Goal: Task Accomplishment & Management: Manage account settings

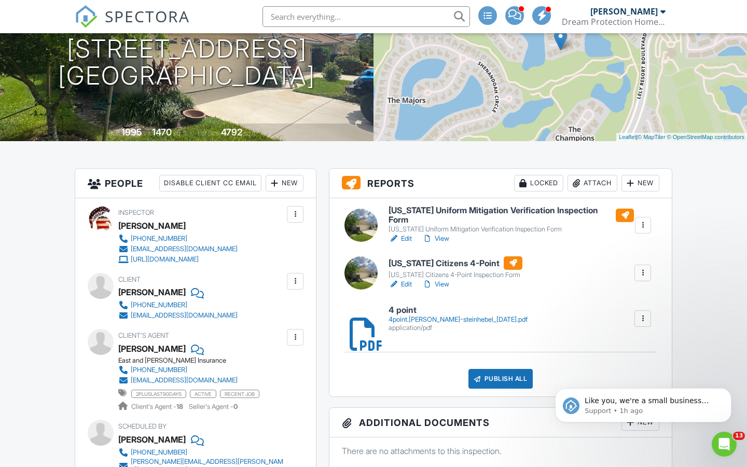
scroll to position [138, 0]
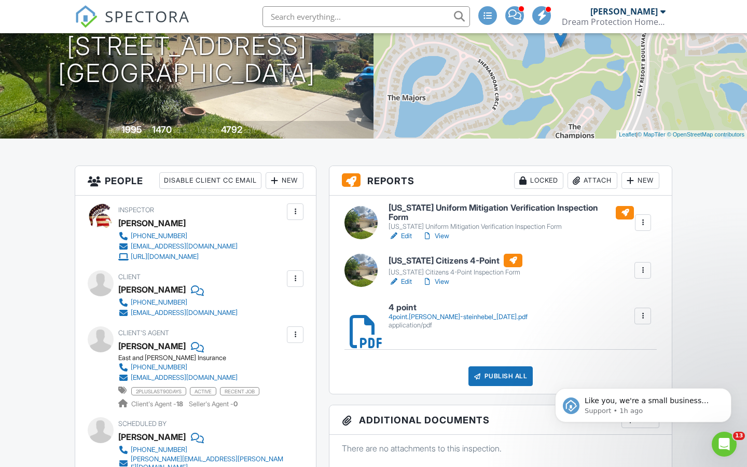
click at [586, 182] on div "Attach" at bounding box center [592, 180] width 50 height 17
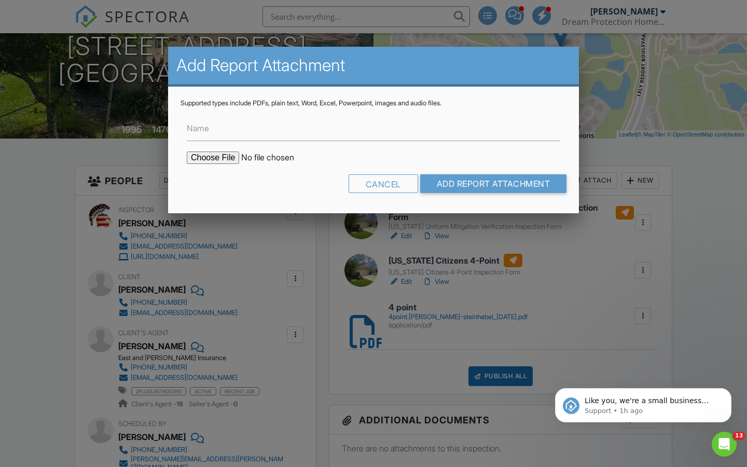
click at [403, 231] on div at bounding box center [373, 239] width 747 height 583
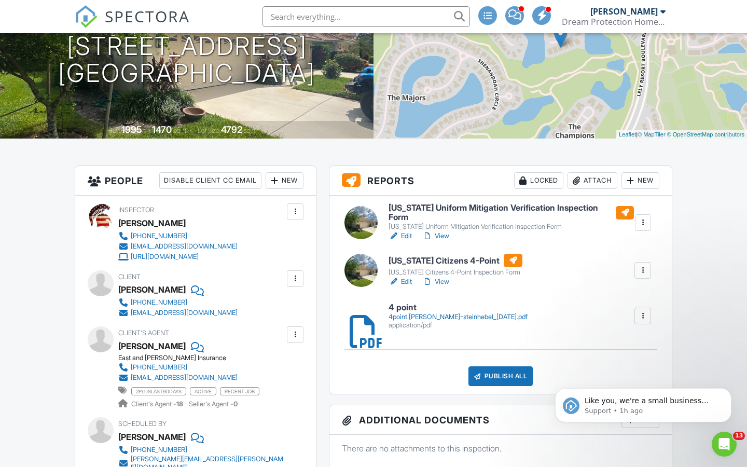
click at [403, 231] on link "Edit" at bounding box center [399, 236] width 23 height 10
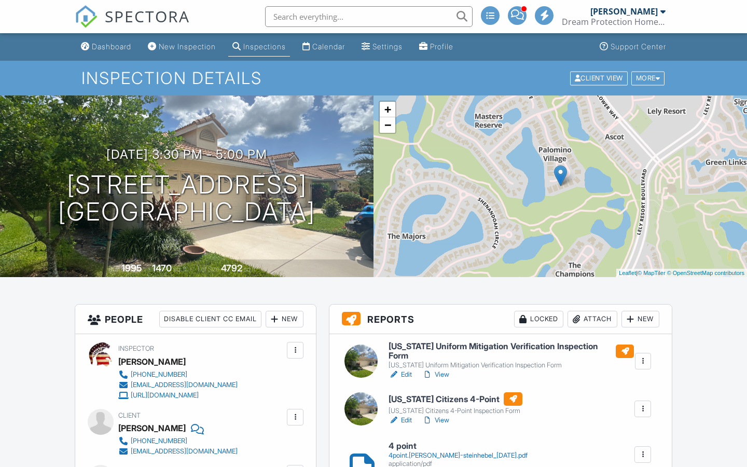
click at [589, 178] on div at bounding box center [373, 239] width 747 height 583
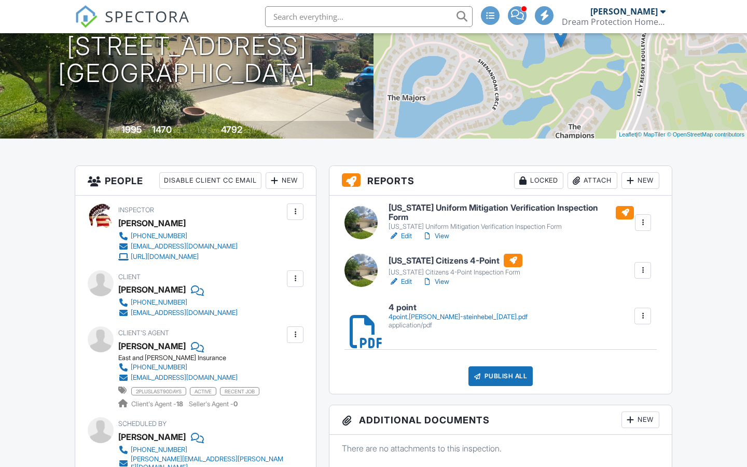
scroll to position [138, 0]
click at [589, 178] on div "Attach" at bounding box center [592, 180] width 50 height 17
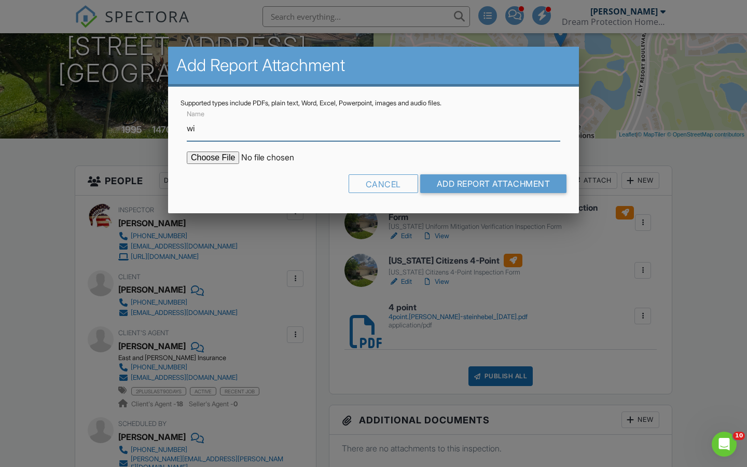
scroll to position [0, 0]
type input "wind mitigation"
click at [210, 161] on input "file" at bounding box center [275, 157] width 176 height 12
type input "C:\fakepath\w.s. zimmer steinhebel 8.26.2025.pdf"
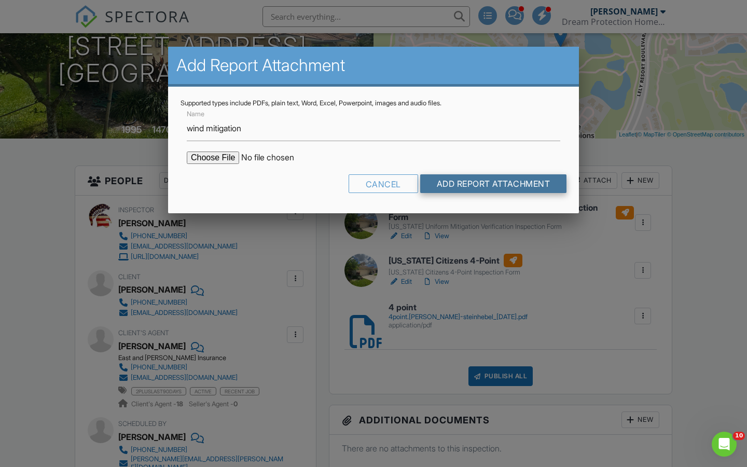
click at [480, 182] on input "Add Report Attachment" at bounding box center [493, 183] width 147 height 19
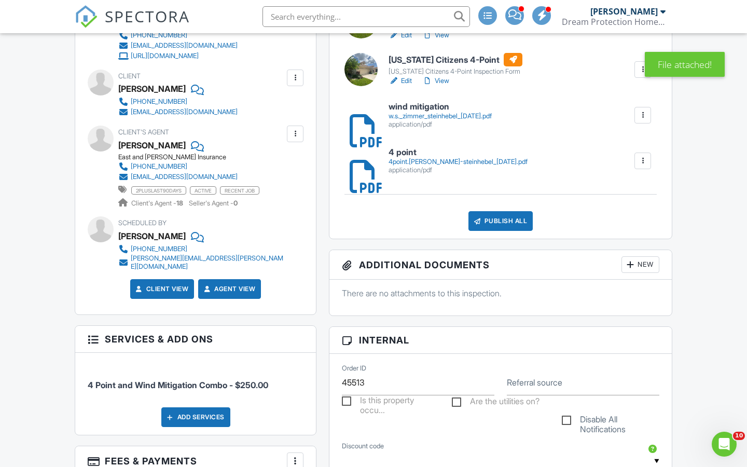
scroll to position [350, 0]
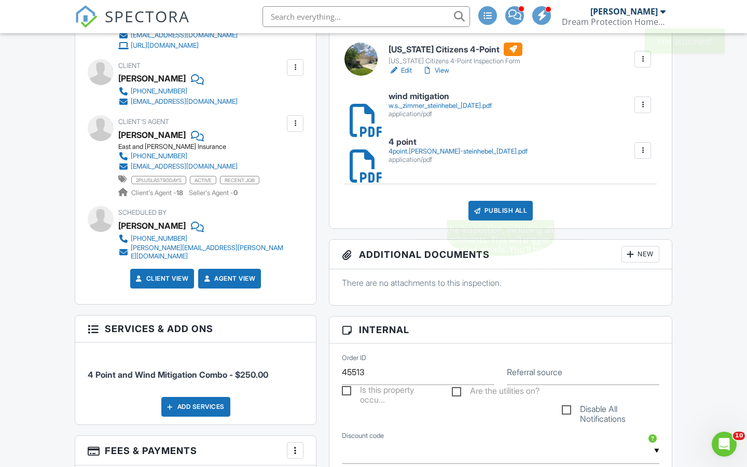
click at [504, 208] on div "Publish All" at bounding box center [500, 211] width 65 height 20
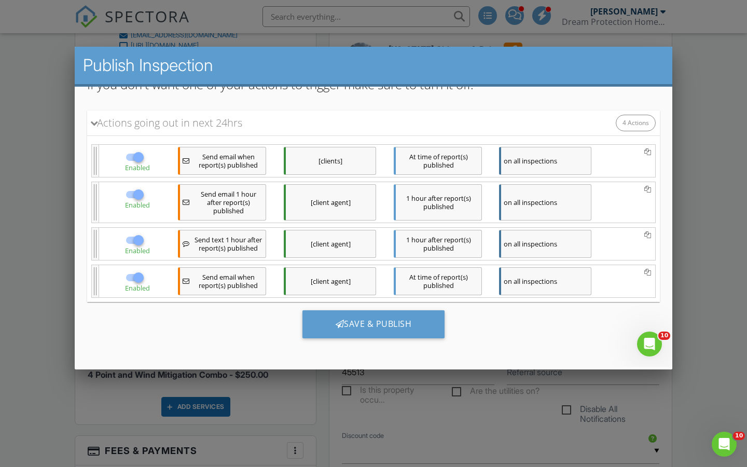
scroll to position [131, 0]
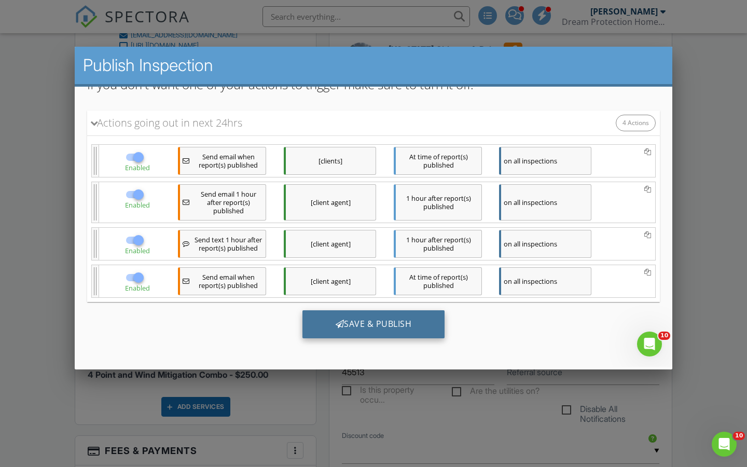
click at [353, 325] on div "Save & Publish" at bounding box center [373, 324] width 143 height 28
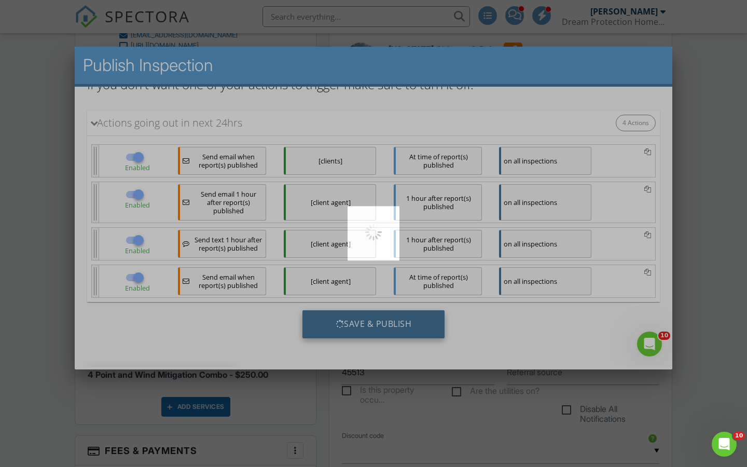
click at [353, 325] on div at bounding box center [373, 233] width 747 height 467
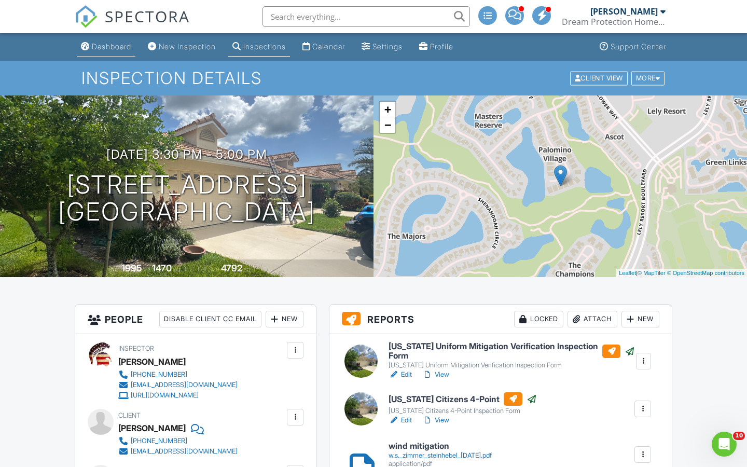
click at [113, 46] on div "Dashboard" at bounding box center [111, 46] width 39 height 9
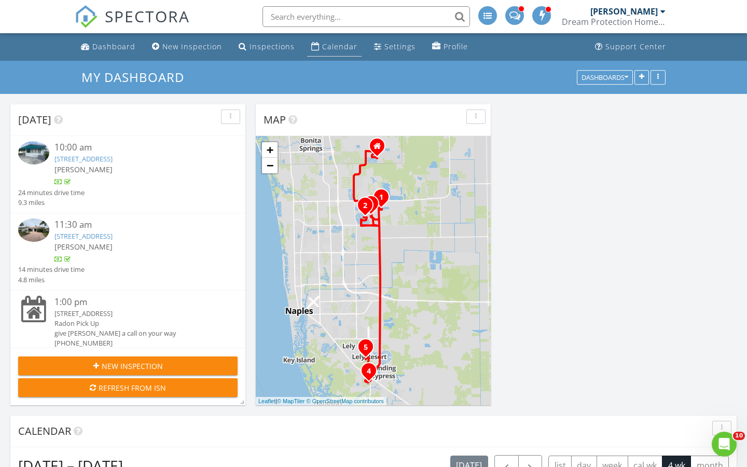
click at [333, 46] on div "Calendar" at bounding box center [339, 46] width 35 height 10
